Goal: Task Accomplishment & Management: Manage account settings

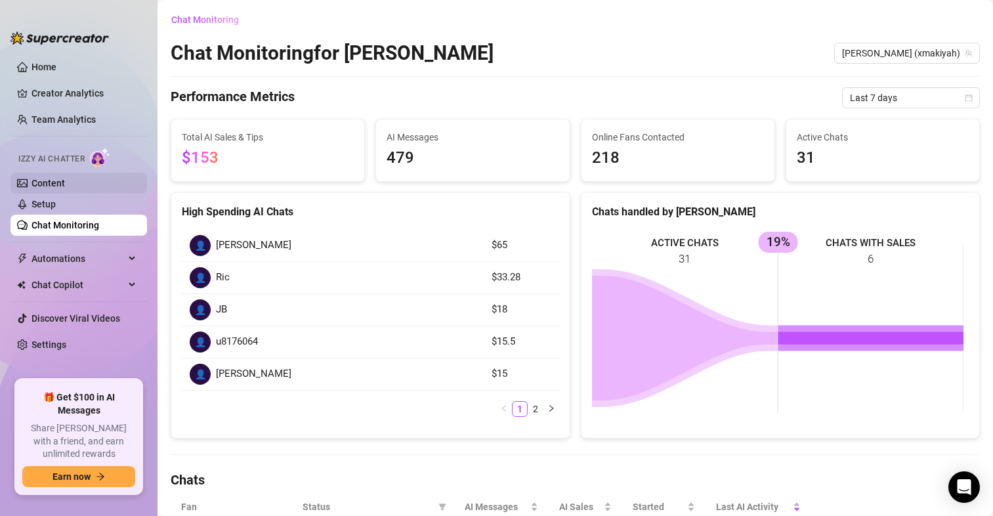
click at [54, 184] on link "Content" at bounding box center [47, 183] width 33 height 10
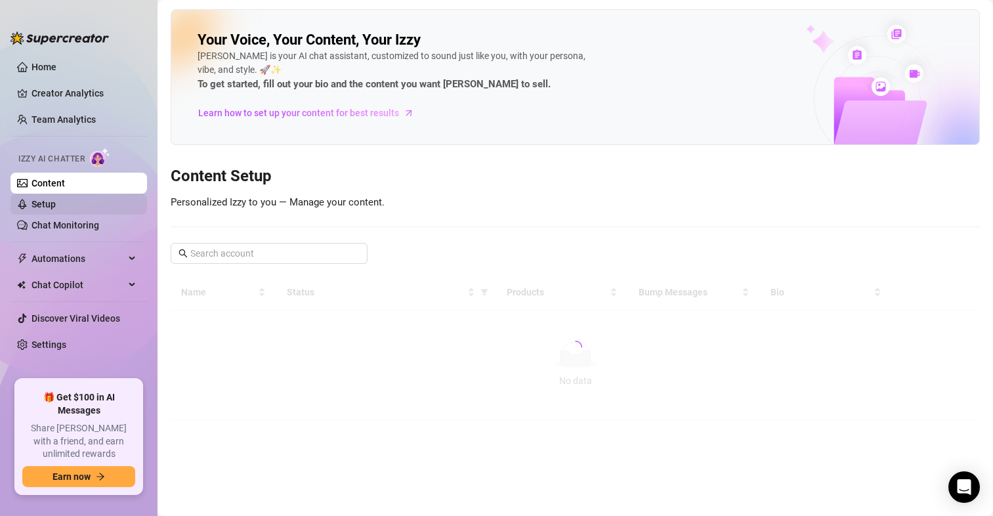
click at [45, 206] on link "Setup" at bounding box center [43, 204] width 24 height 10
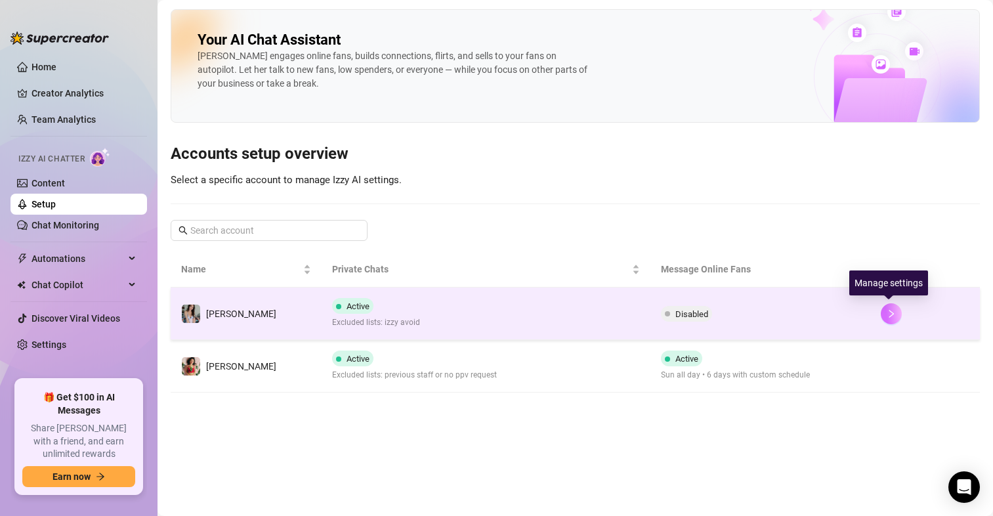
click at [886, 312] on icon "right" at bounding box center [890, 313] width 9 height 9
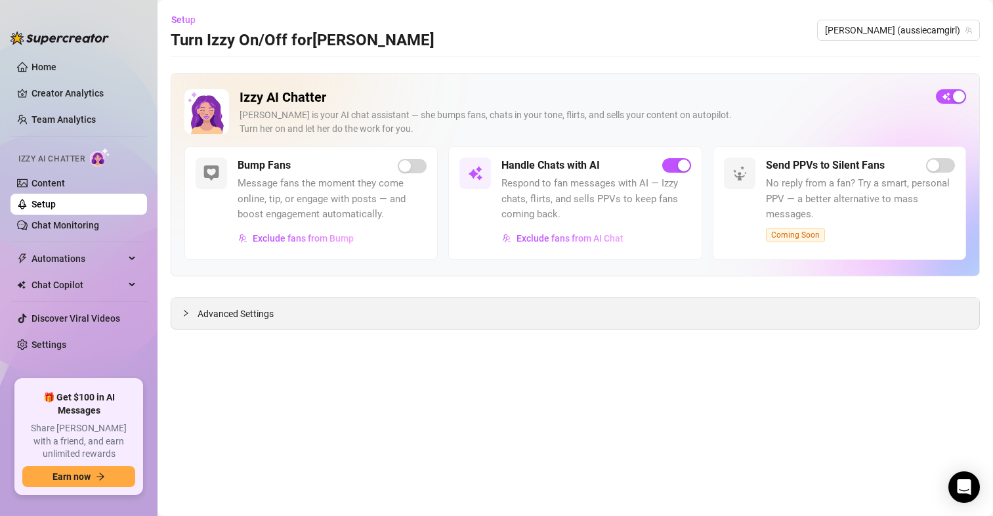
click at [268, 299] on div "Advanced Settings" at bounding box center [575, 313] width 808 height 31
click at [31, 339] on link "Settings" at bounding box center [48, 344] width 35 height 10
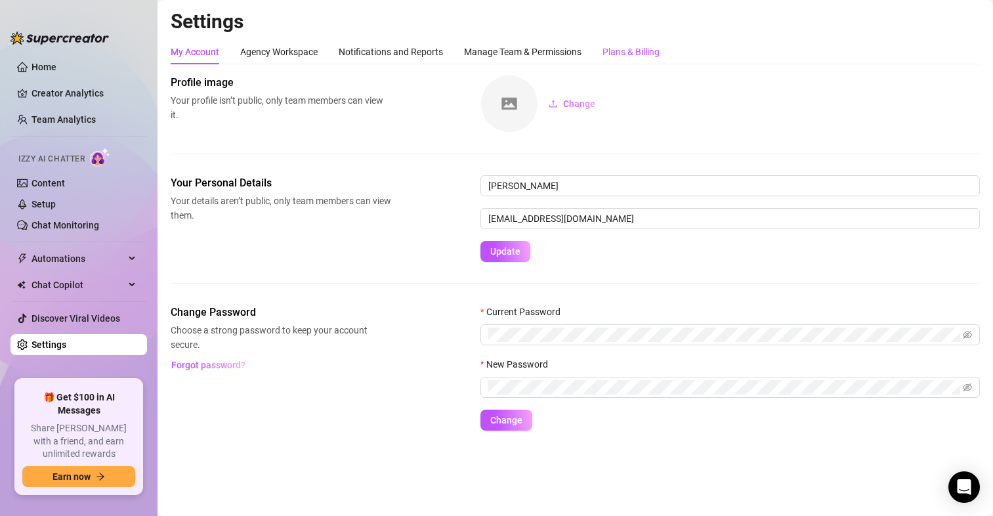
click at [647, 47] on div "Plans & Billing" at bounding box center [630, 52] width 57 height 14
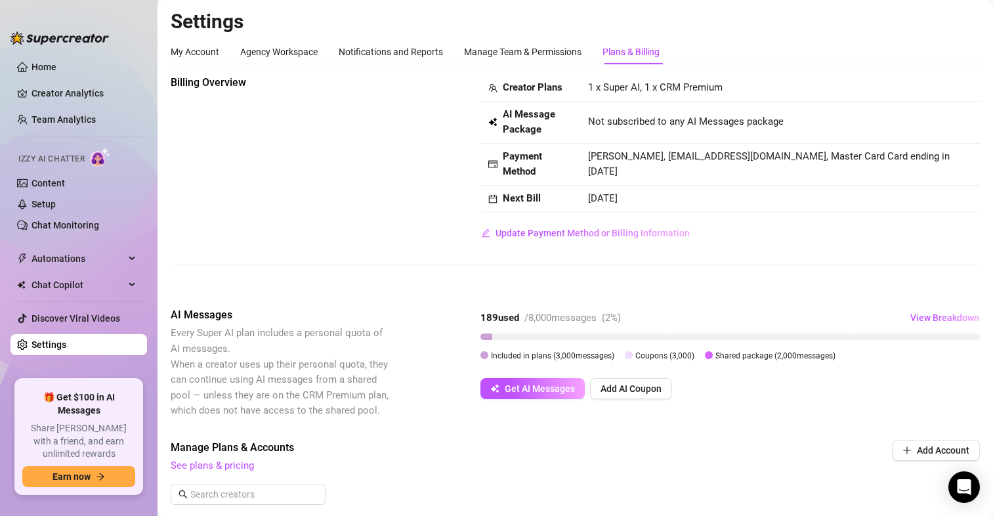
click at [556, 39] on div "Settings My Account Agency Workspace Notifications and Reports Manage Team & Pe…" at bounding box center [575, 490] width 809 height 962
click at [537, 59] on div "Manage Team & Permissions" at bounding box center [522, 51] width 117 height 25
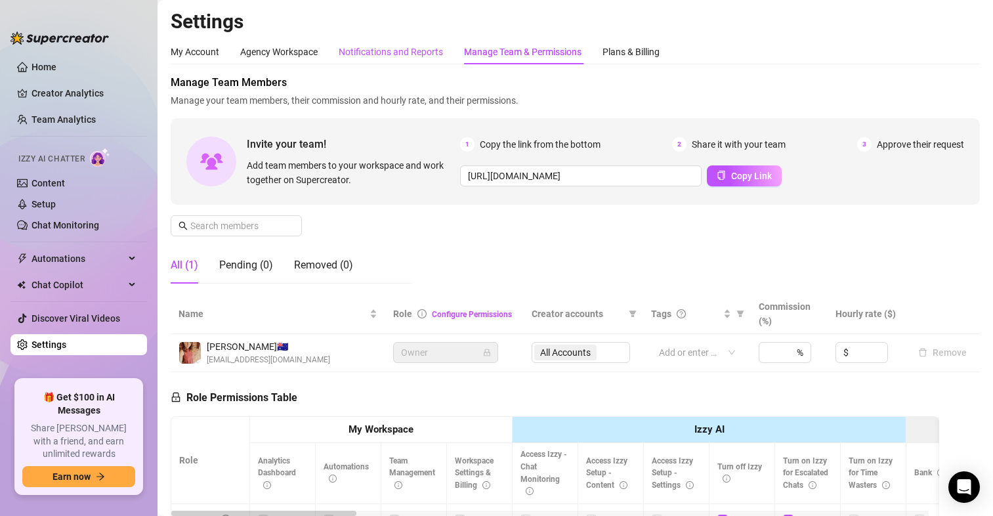
click at [384, 48] on div "Notifications and Reports" at bounding box center [391, 52] width 104 height 14
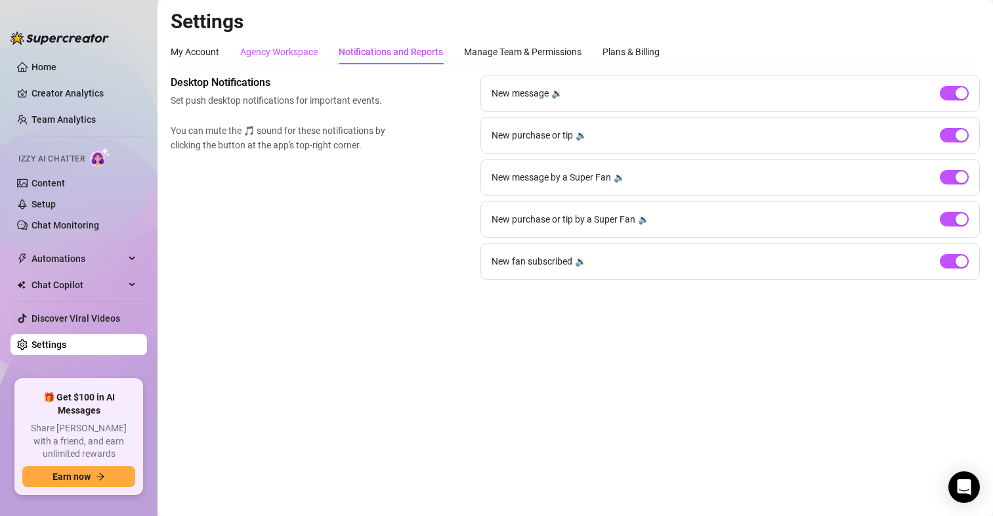
click at [287, 50] on div "Agency Workspace" at bounding box center [278, 52] width 77 height 14
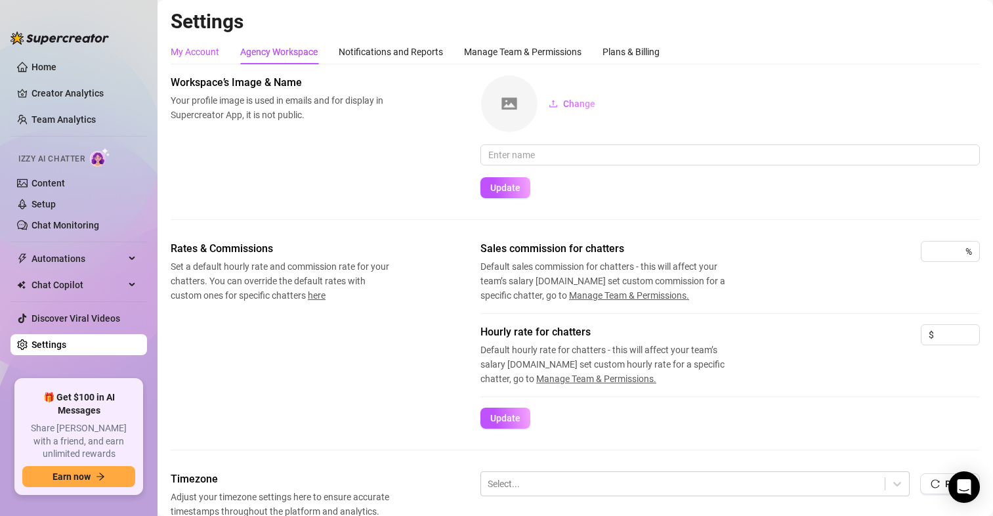
drag, startPoint x: 195, startPoint y: 48, endPoint x: 176, endPoint y: 63, distance: 24.3
click at [195, 47] on div "My Account" at bounding box center [195, 52] width 49 height 14
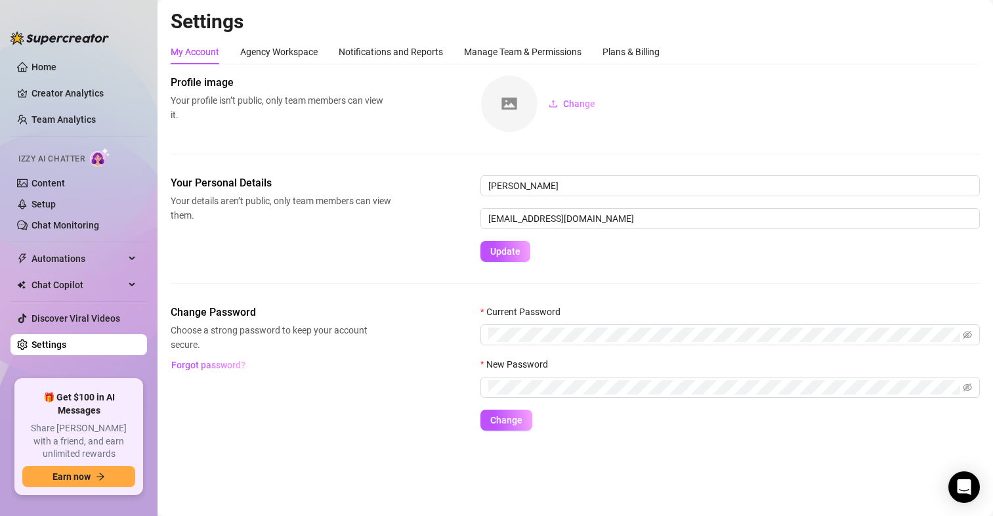
click at [39, 52] on ul "Home Creator Analytics Team Analytics Izzy AI Chatter Content Setup Chat Monito…" at bounding box center [78, 212] width 136 height 323
click at [43, 65] on link "Home" at bounding box center [43, 67] width 25 height 10
